Goal: Task Accomplishment & Management: Manage account settings

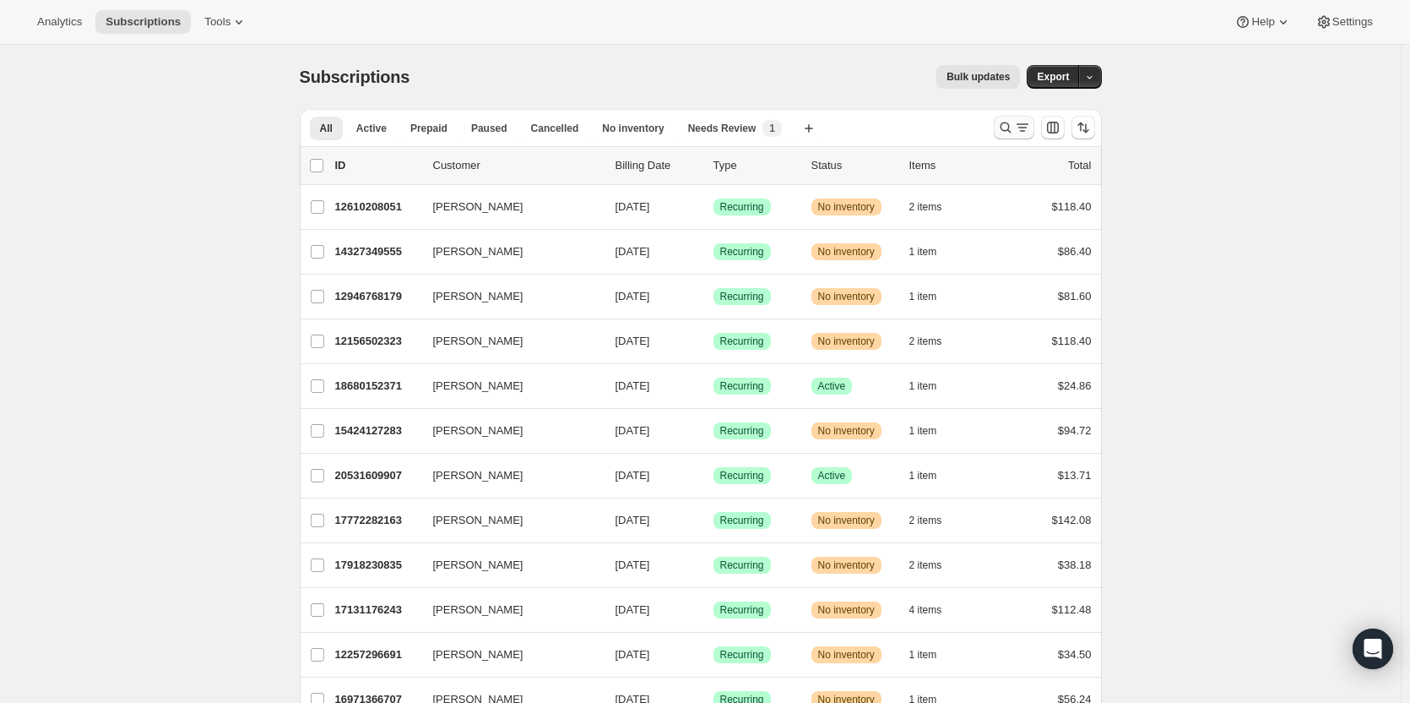
click at [1006, 125] on icon "Search and filter results" at bounding box center [1005, 127] width 11 height 11
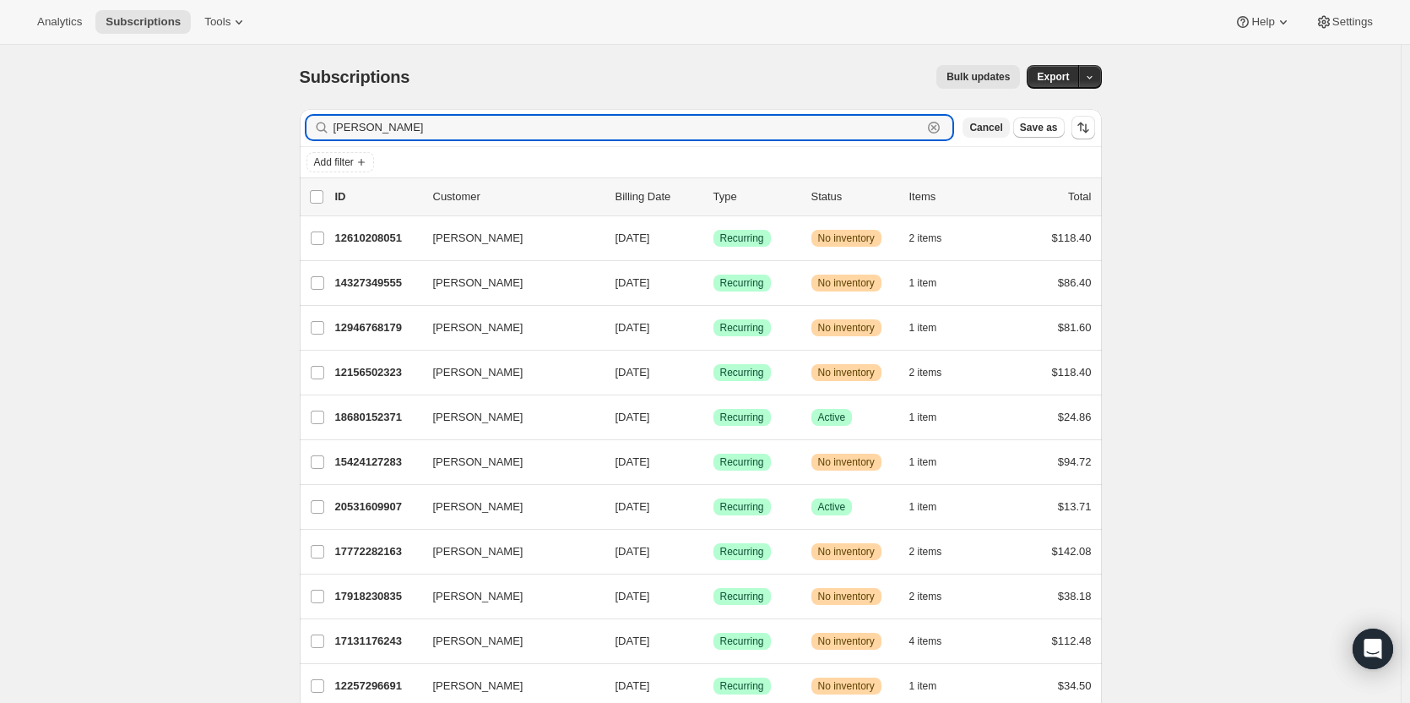
type input "[PERSON_NAME]"
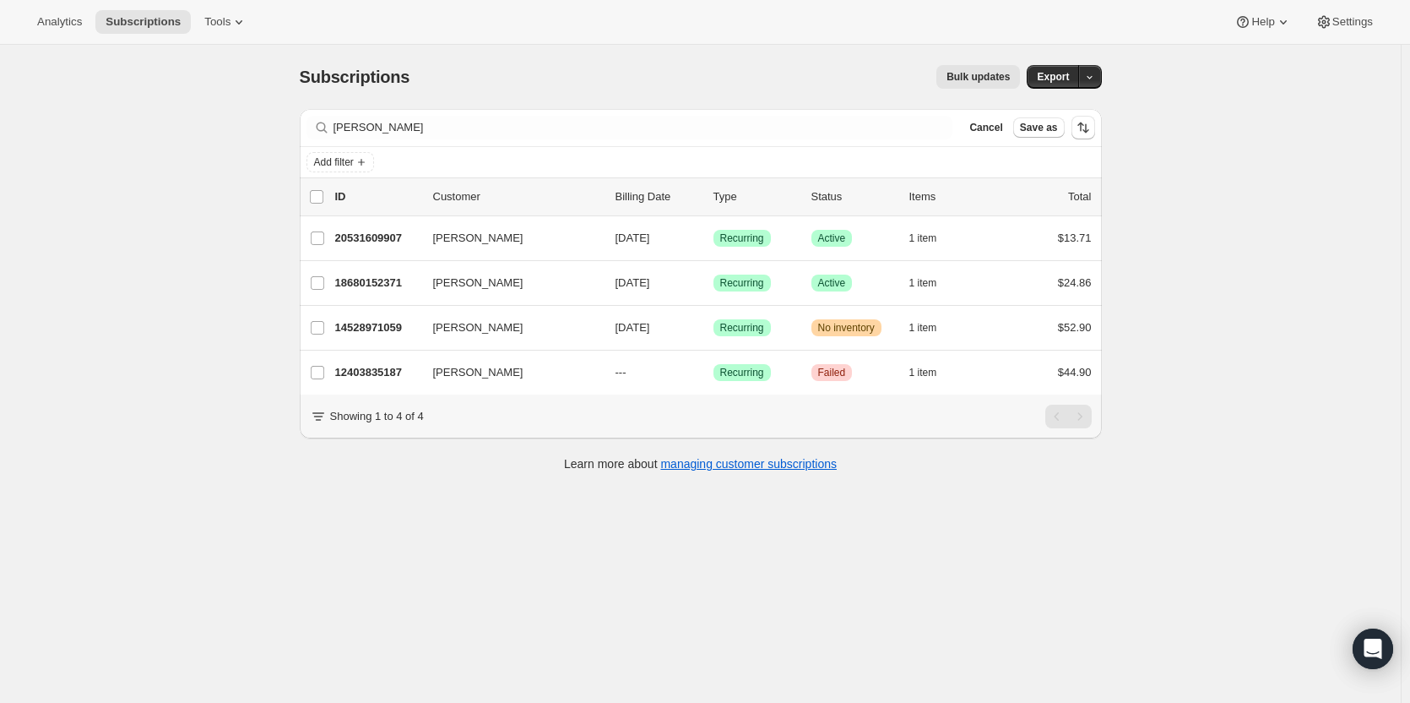
click at [1256, 238] on div "Subscriptions. This page is ready Subscriptions Bulk updates More actions Bulk …" at bounding box center [700, 396] width 1401 height 703
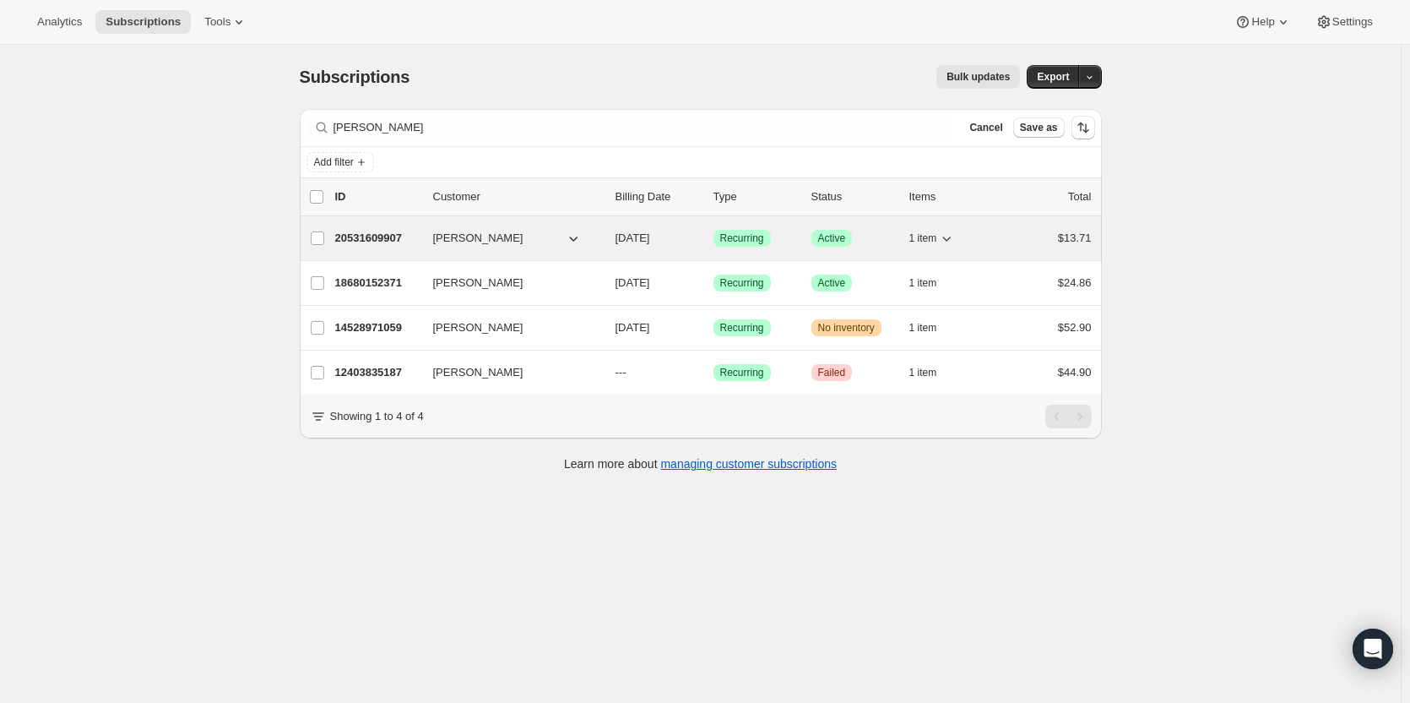
click at [368, 230] on p "20531609907" at bounding box center [377, 238] width 84 height 17
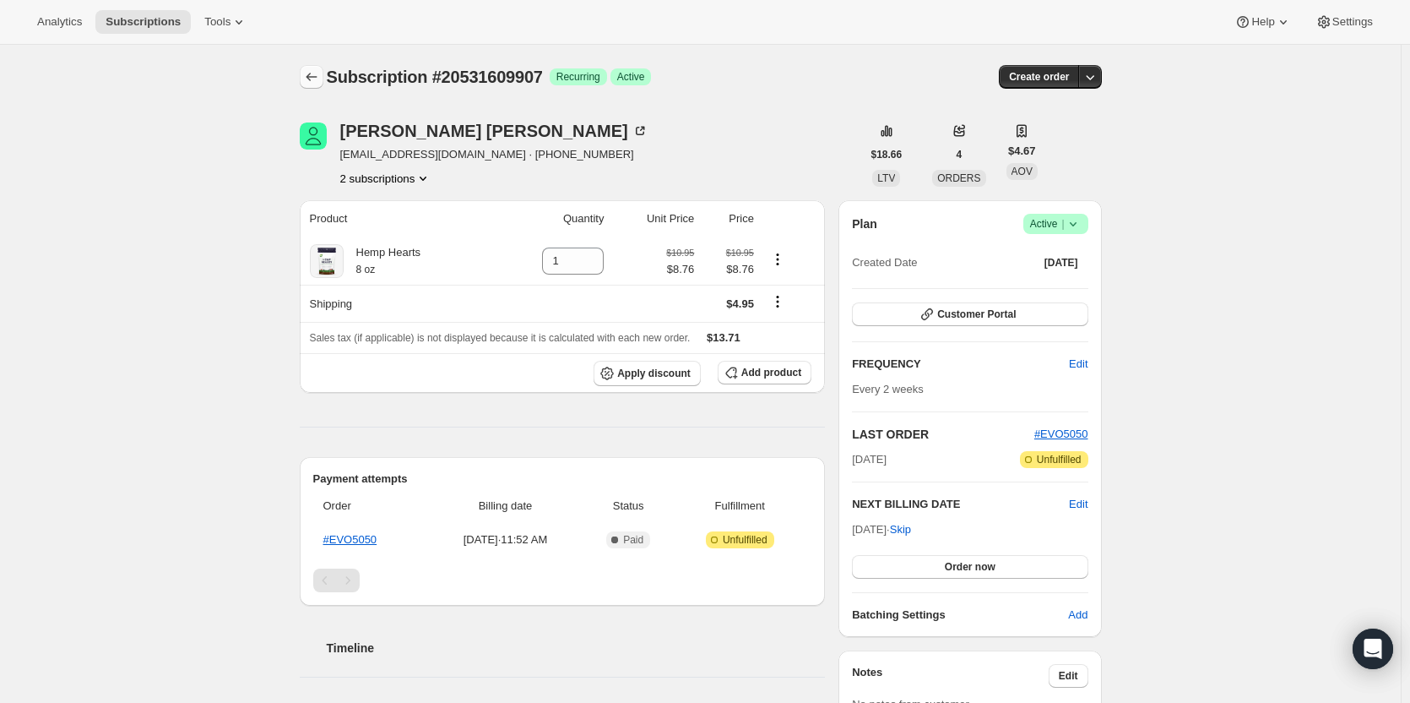
click at [311, 73] on icon "Subscriptions" at bounding box center [311, 76] width 17 height 17
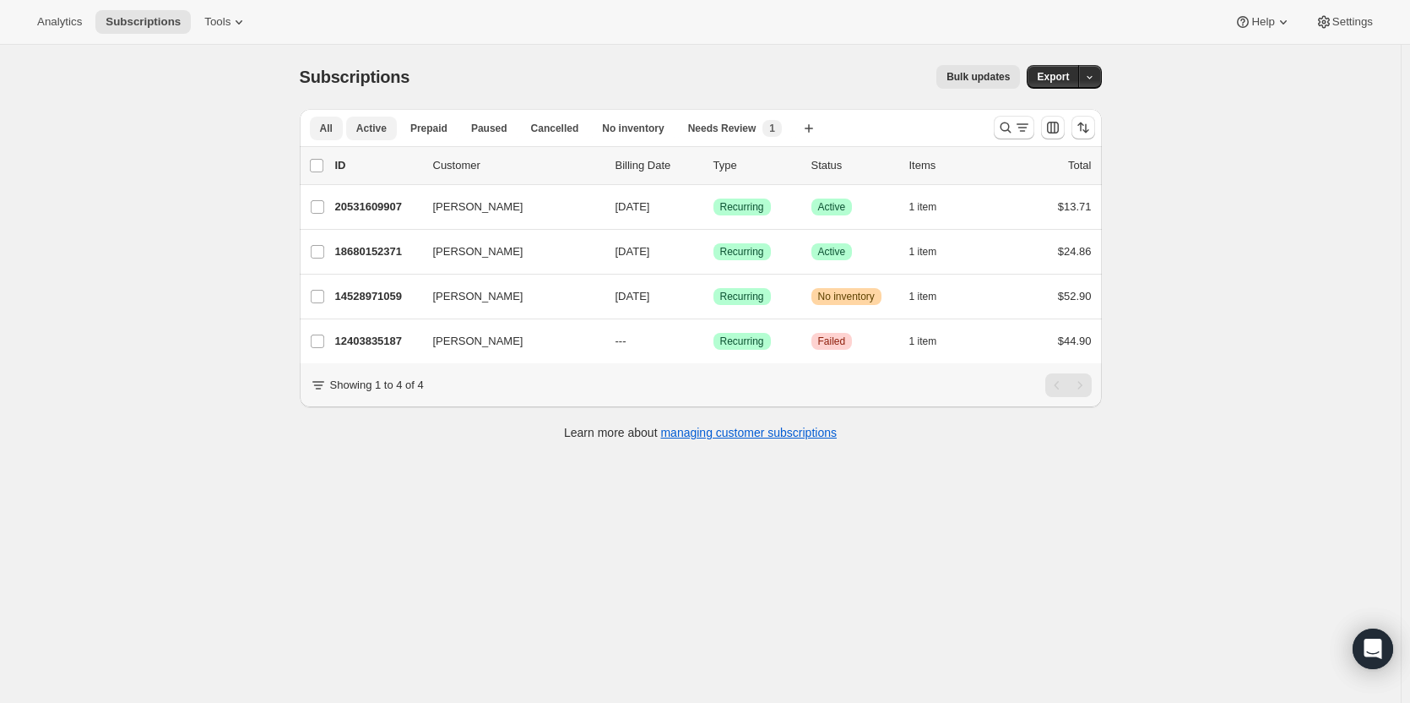
click at [372, 127] on span "Active" at bounding box center [371, 129] width 30 height 14
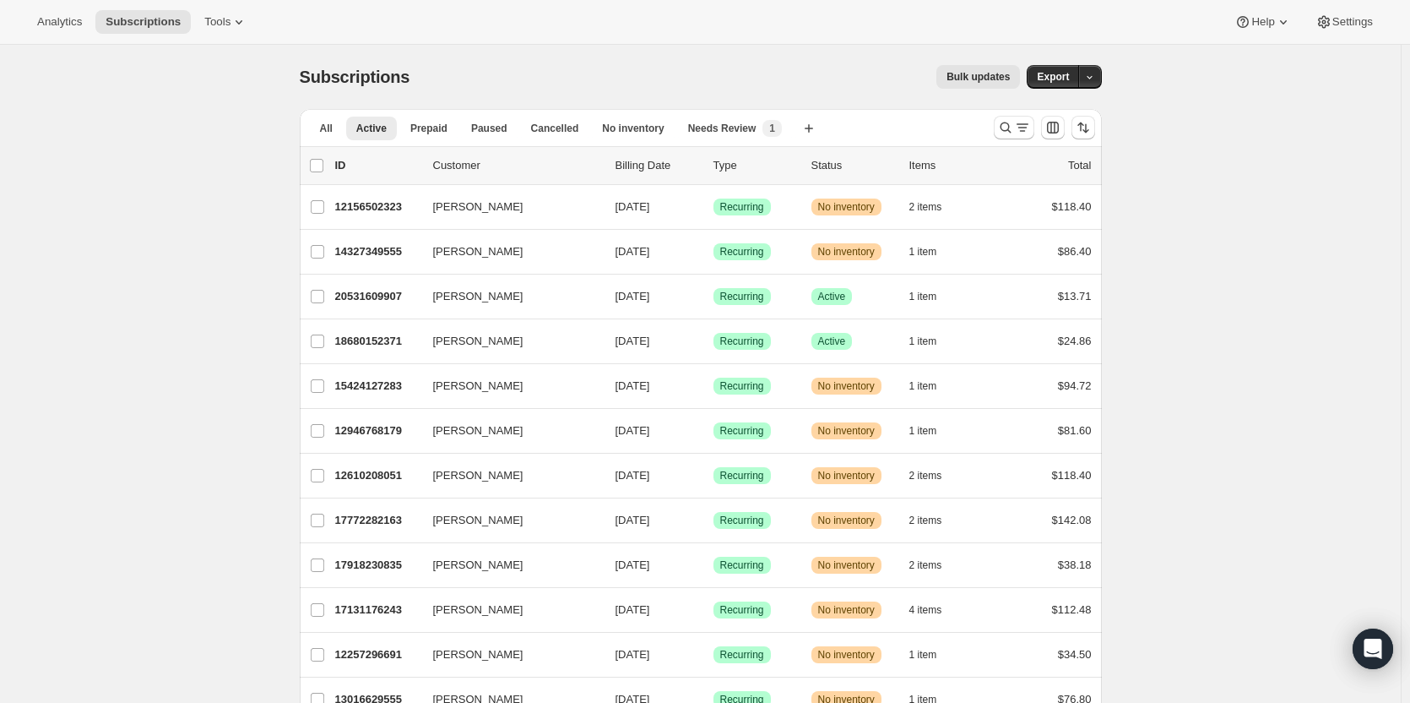
click at [648, 164] on p "Billing Date" at bounding box center [658, 165] width 84 height 17
click at [744, 132] on div "Needs Review New 1" at bounding box center [735, 128] width 94 height 17
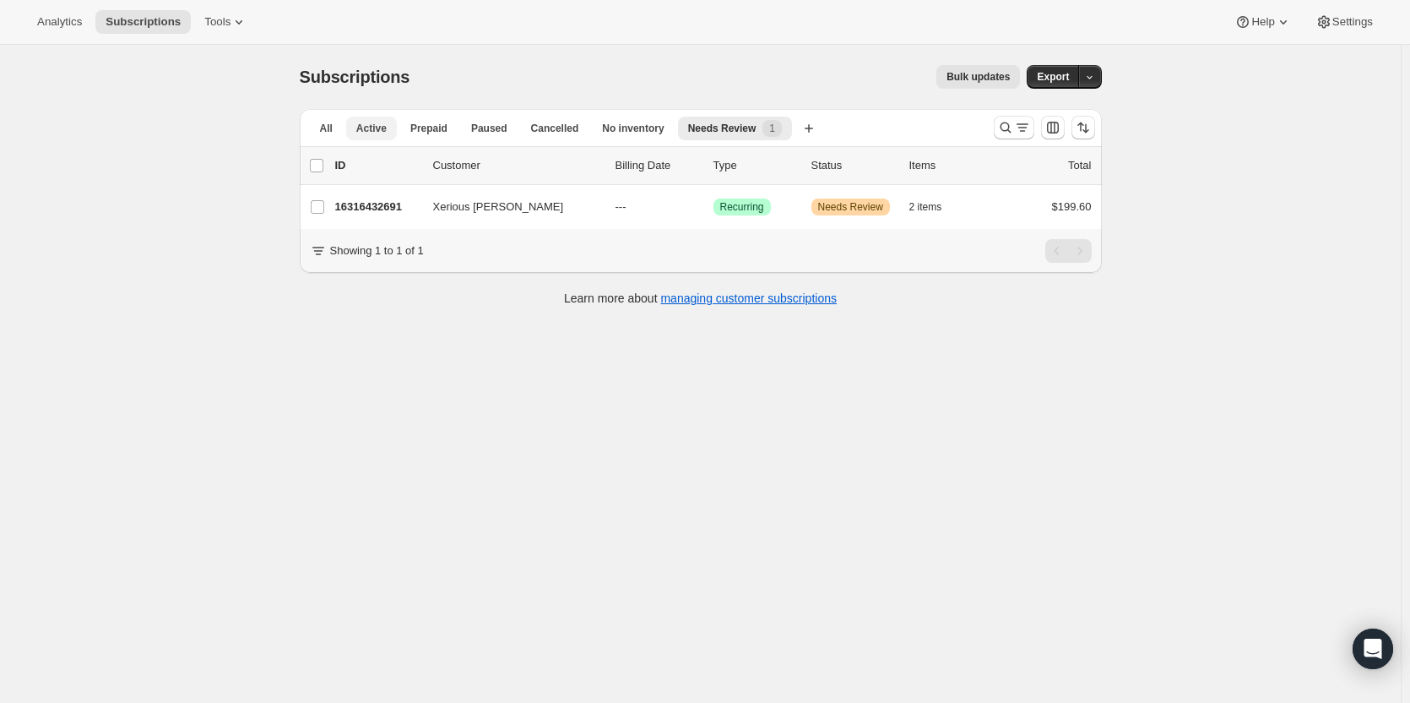
click at [385, 127] on span "Active" at bounding box center [371, 129] width 30 height 14
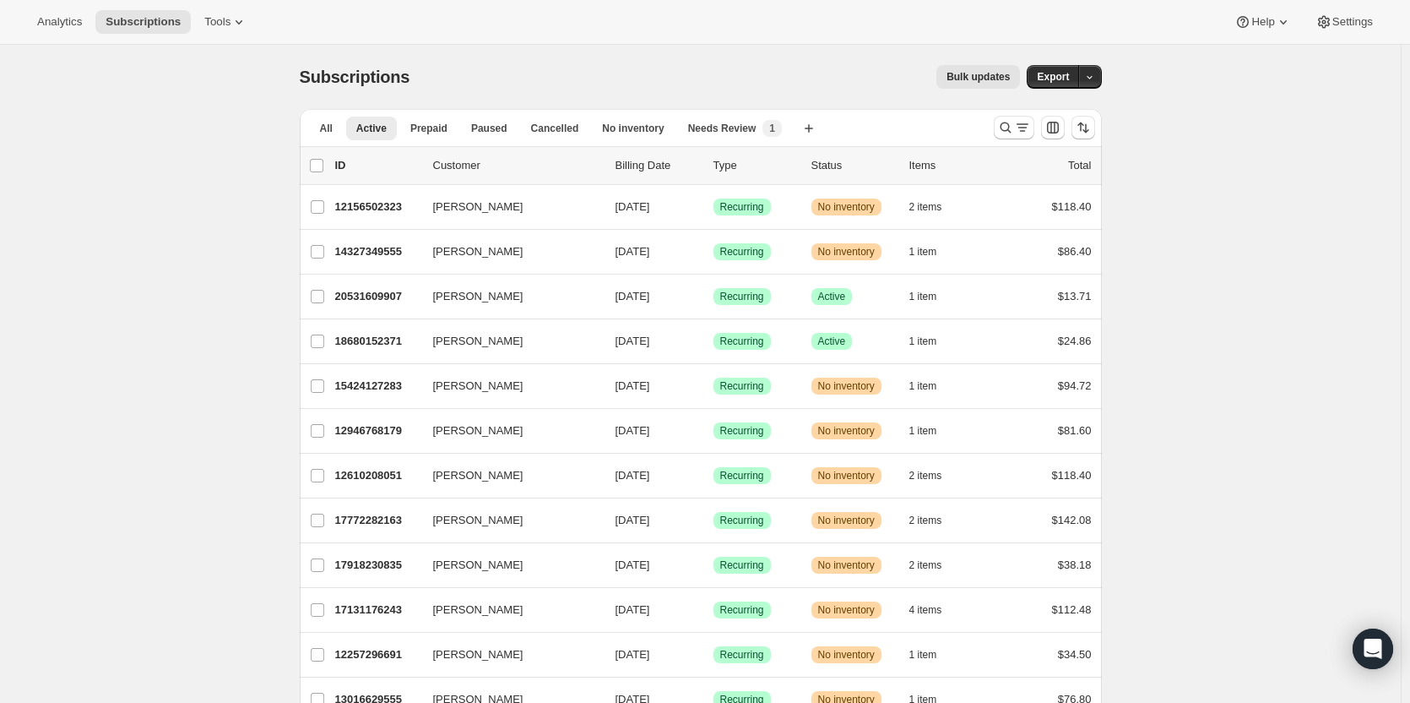
click at [825, 165] on p "Status" at bounding box center [853, 165] width 84 height 17
click at [820, 160] on p "Status" at bounding box center [853, 165] width 84 height 17
click at [834, 165] on p "Status" at bounding box center [853, 165] width 84 height 17
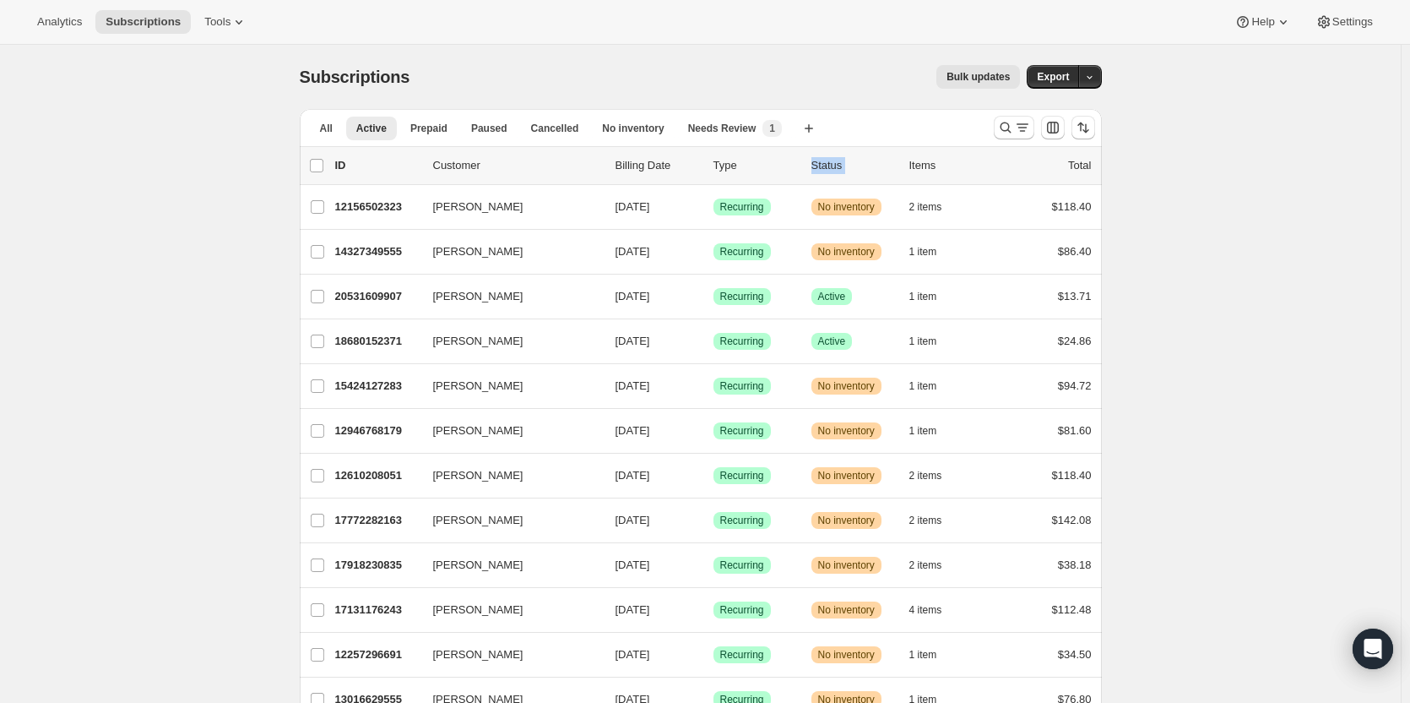
click at [834, 165] on p "Status" at bounding box center [853, 165] width 84 height 17
